Goal: Task Accomplishment & Management: Complete application form

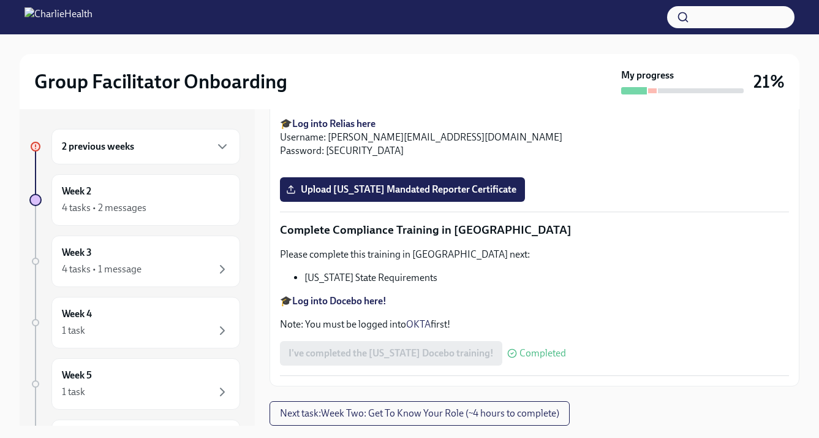
scroll to position [2744, 0]
click at [183, 197] on div "Week 2 4 tasks • 2 messages" at bounding box center [146, 199] width 168 height 31
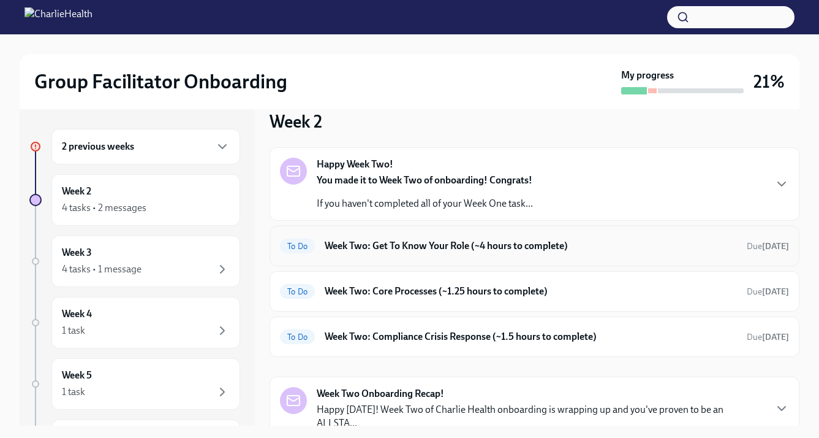
scroll to position [121, 0]
click at [391, 245] on h6 "Week Two: Get To Know Your Role (~4 hours to complete)" at bounding box center [531, 244] width 412 height 13
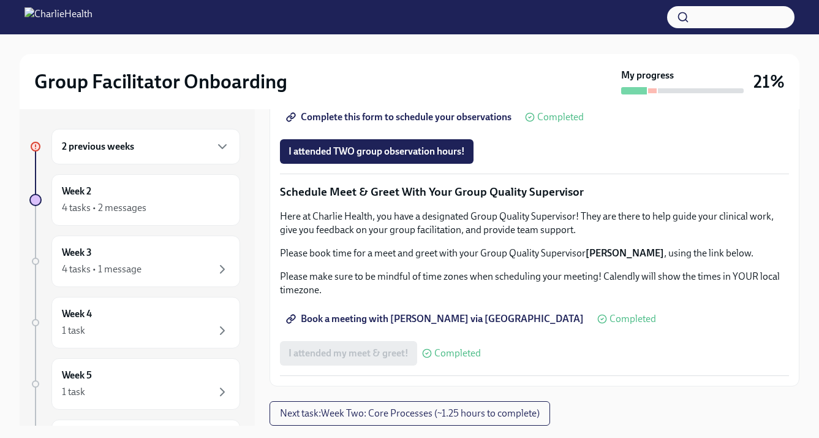
scroll to position [1004, 0]
click at [389, 89] on span "Group Observation Instructions" at bounding box center [362, 83] width 147 height 12
click at [356, 89] on span "Group Observation Instructions" at bounding box center [362, 83] width 147 height 12
click at [180, 193] on div "Week 2 4 tasks • 2 messages" at bounding box center [146, 199] width 168 height 31
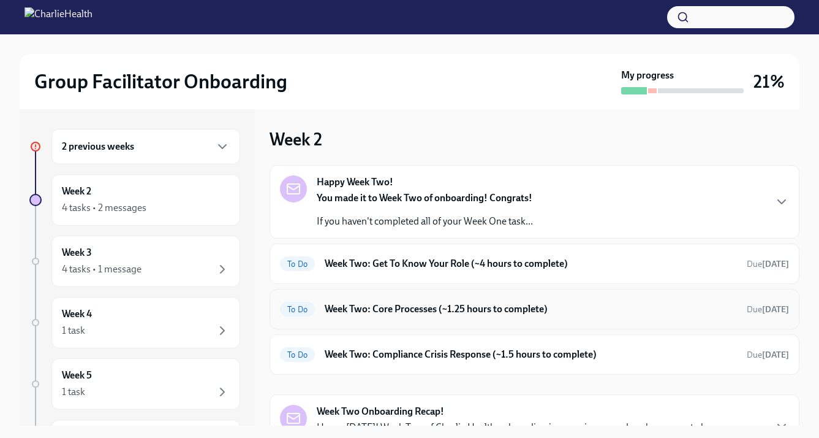
scroll to position [159, 0]
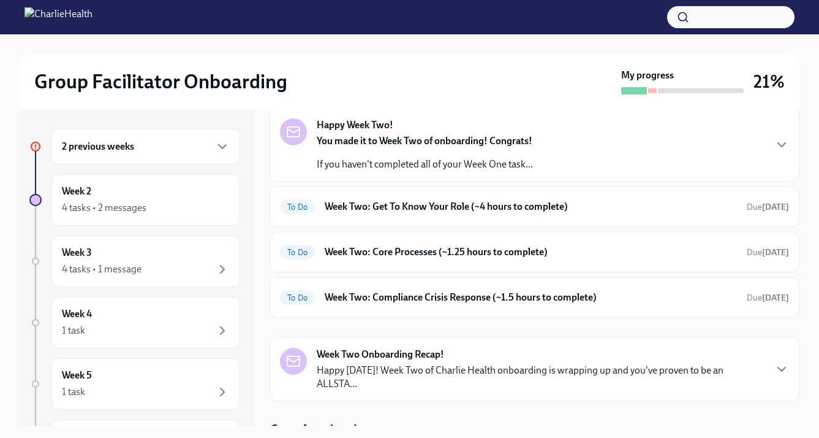
click at [359, 367] on p "Happy [DATE]! Week Two of Charlie Health onboarding is wrapping up and you've p…" at bounding box center [541, 376] width 448 height 27
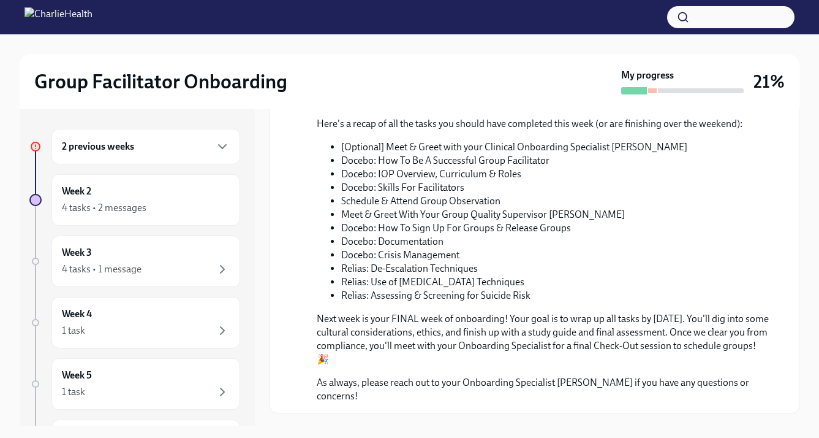
scroll to position [758, 0]
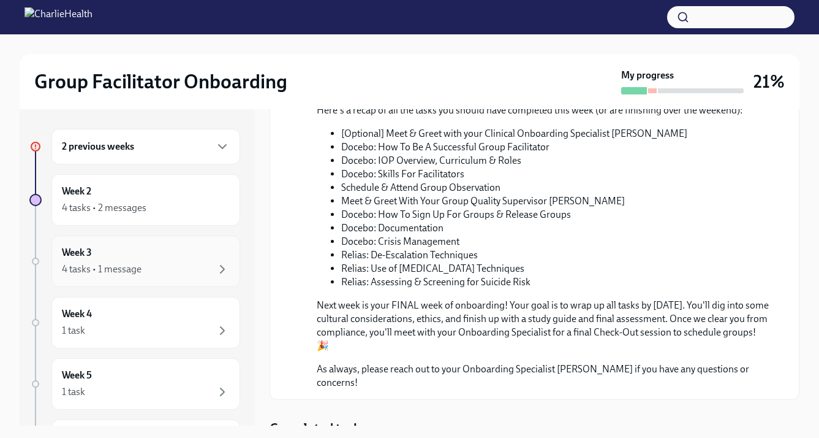
click at [173, 258] on div "Week 3 4 tasks • 1 message" at bounding box center [146, 261] width 168 height 31
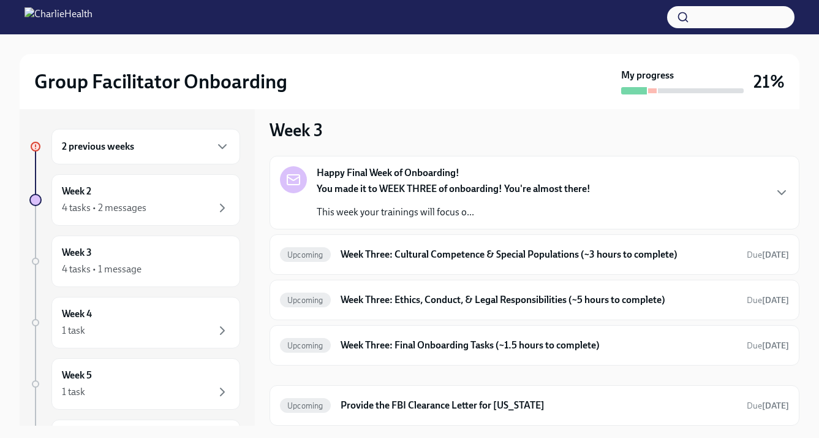
click at [130, 146] on h6 "2 previous weeks" at bounding box center [98, 146] width 72 height 13
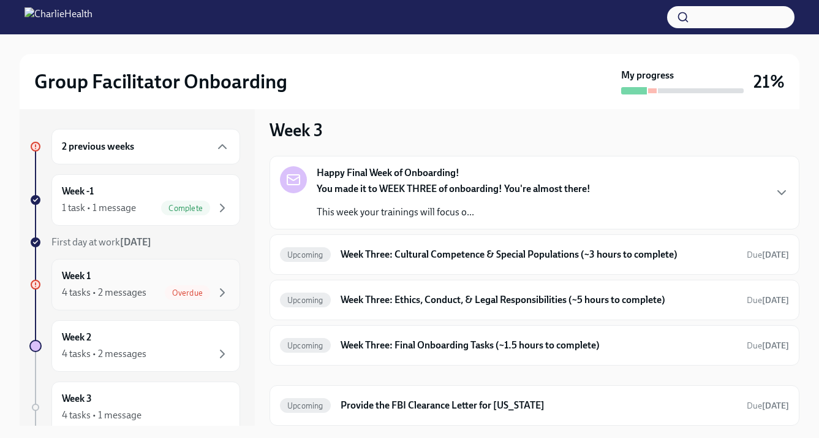
click at [143, 273] on div "Week 1 4 tasks • 2 messages Overdue" at bounding box center [146, 284] width 168 height 31
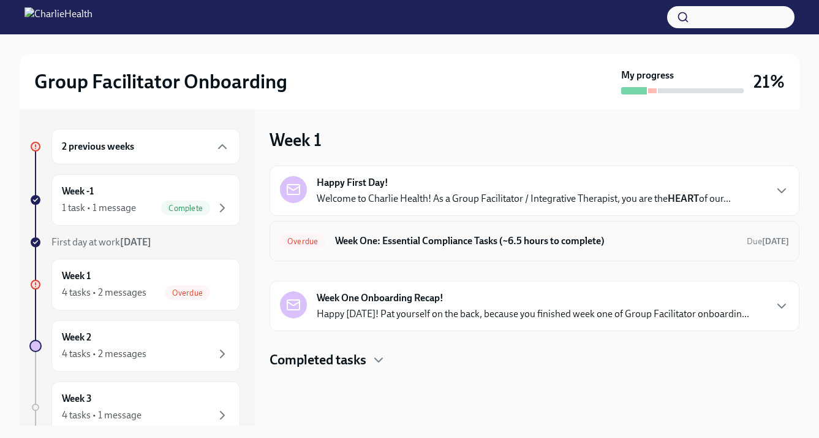
click at [388, 240] on h6 "Week One: Essential Compliance Tasks (~6.5 hours to complete)" at bounding box center [536, 240] width 402 height 13
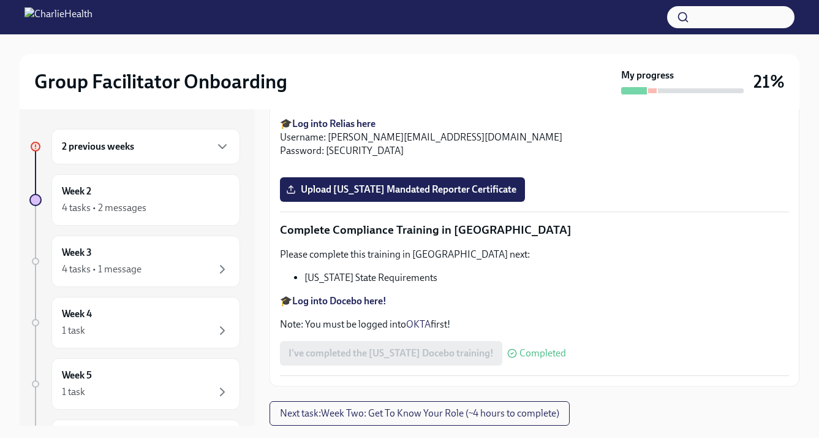
scroll to position [2744, 0]
click at [374, 192] on span "Upload [US_STATE] Mandated Reporter Certificate" at bounding box center [403, 189] width 228 height 12
click at [0, 0] on input "Upload [US_STATE] Mandated Reporter Certificate" at bounding box center [0, 0] width 0 height 0
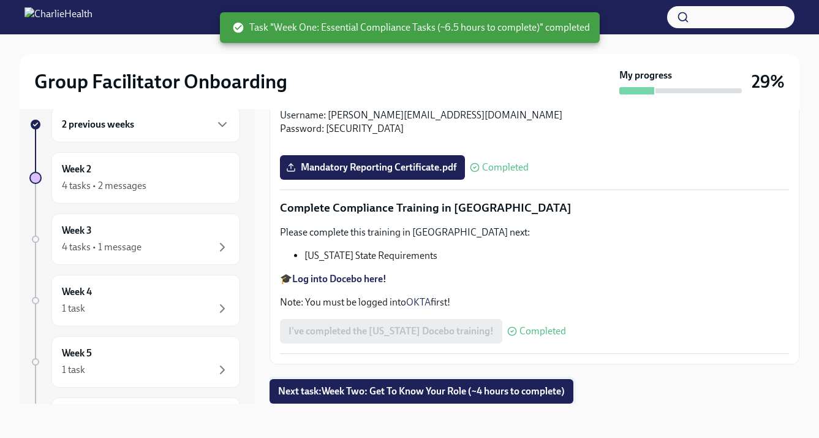
click at [444, 397] on span "Next task : Week Two: Get To Know Your Role (~4 hours to complete)" at bounding box center [421, 391] width 287 height 12
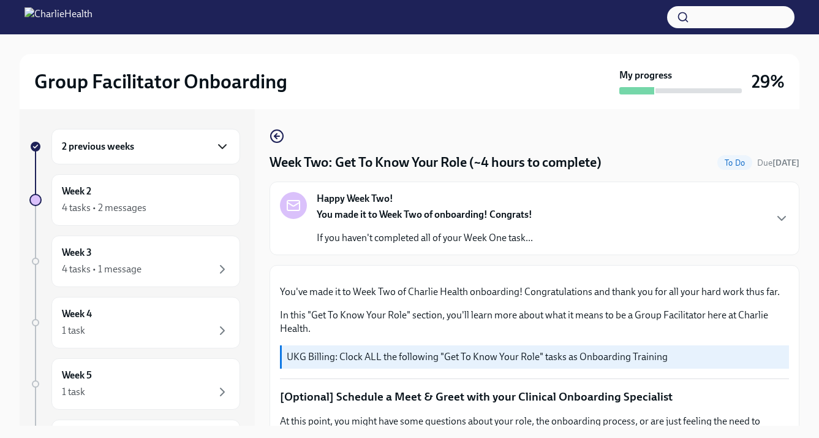
click at [215, 145] on icon "button" at bounding box center [222, 146] width 15 height 15
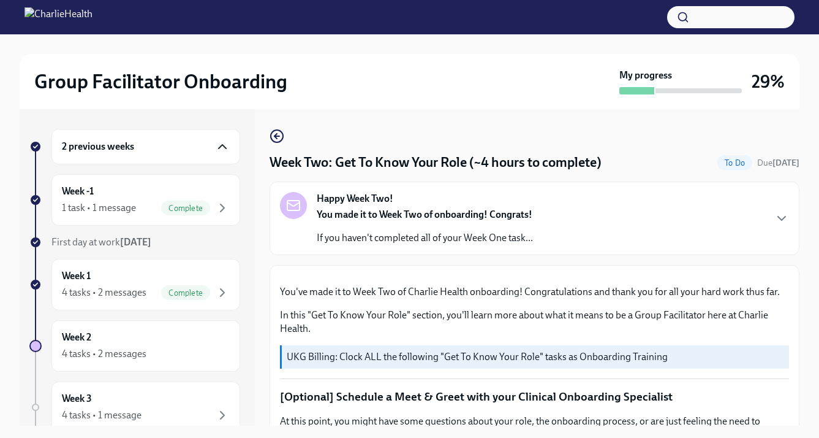
click at [215, 145] on icon "button" at bounding box center [222, 146] width 15 height 15
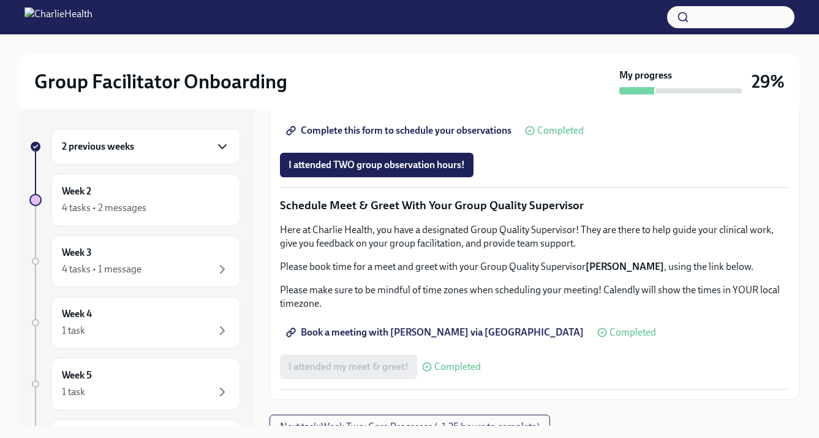
scroll to position [801, 0]
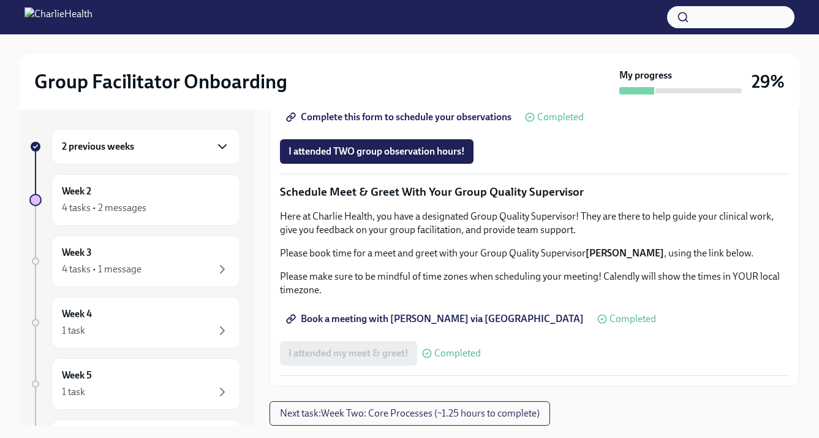
scroll to position [1196, 0]
click at [381, 417] on span "Next task : Week Two: Core Processes (~1.25 hours to complete)" at bounding box center [410, 413] width 260 height 12
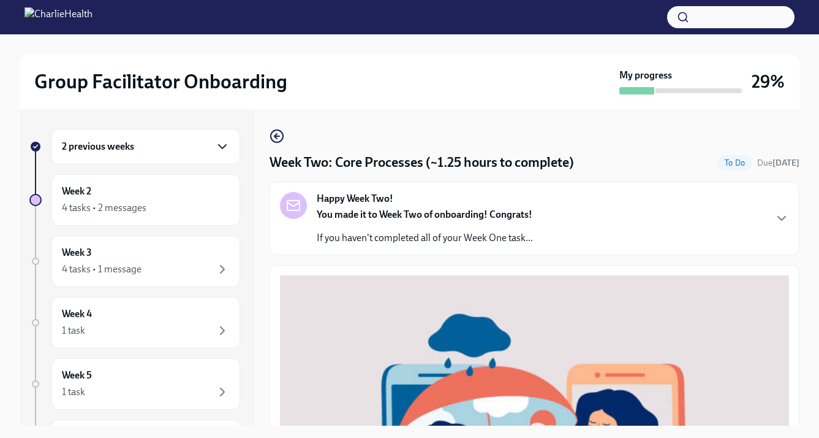
click at [412, 215] on strong "You made it to Week Two of onboarding! Congrats!" at bounding box center [425, 214] width 216 height 12
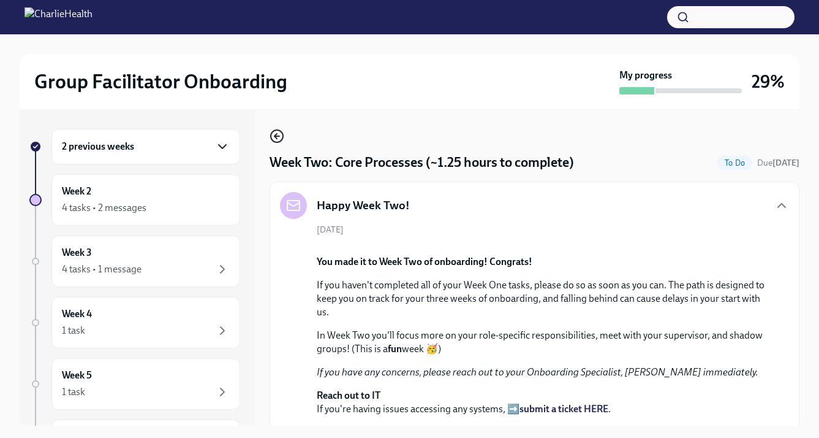
click at [278, 132] on icon "button" at bounding box center [277, 136] width 15 height 15
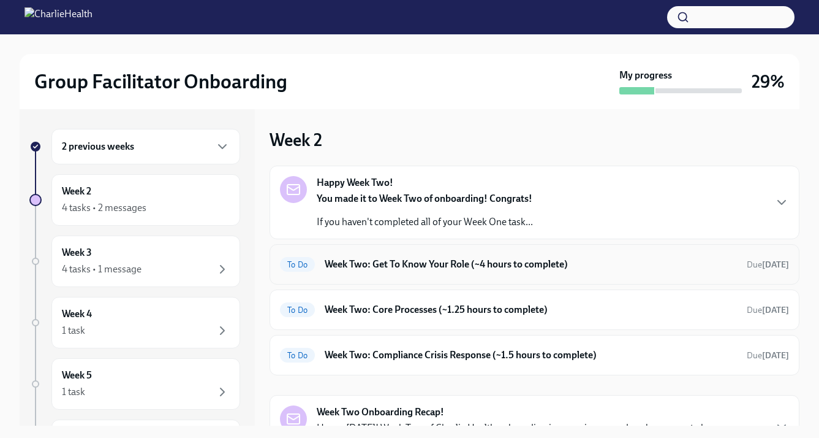
click at [378, 253] on div "To Do Week Two: Get To Know Your Role (~4 hours to complete) Due [DATE]" at bounding box center [535, 264] width 530 height 40
click at [378, 265] on h6 "Week Two: Get To Know Your Role (~4 hours to complete)" at bounding box center [531, 263] width 412 height 13
